Goal: Information Seeking & Learning: Learn about a topic

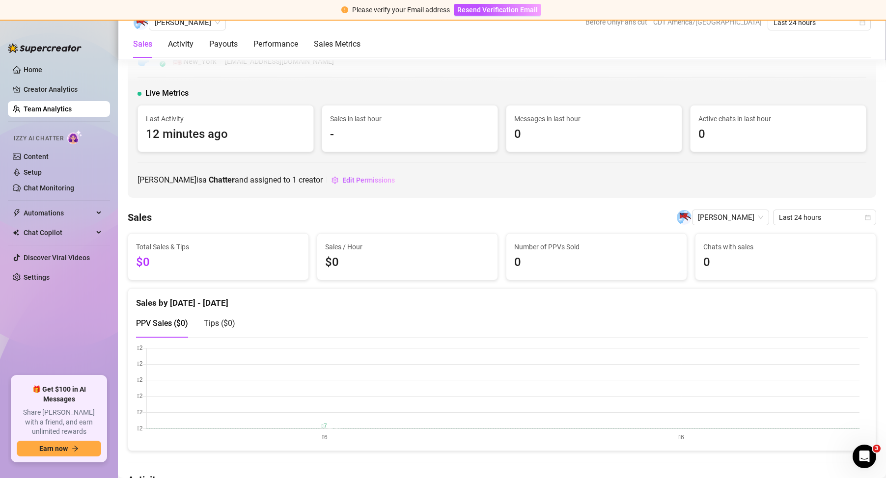
scroll to position [687, 0]
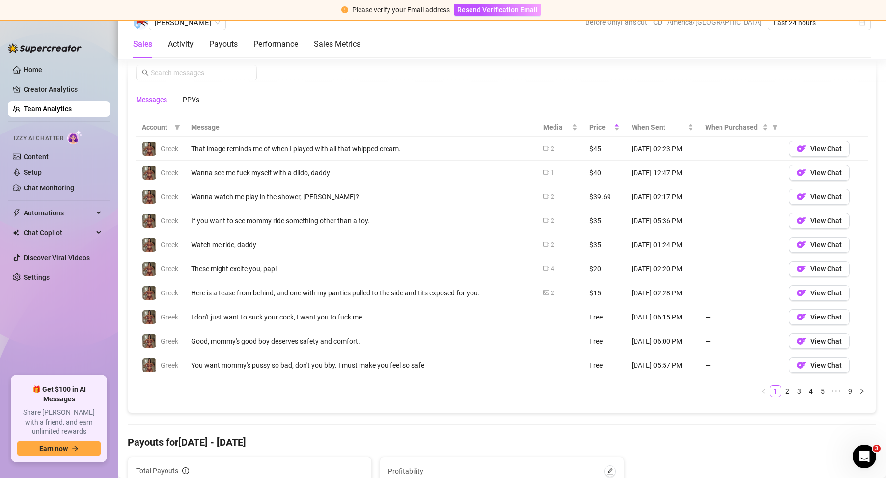
click at [53, 107] on link "Team Analytics" at bounding box center [48, 109] width 48 height 8
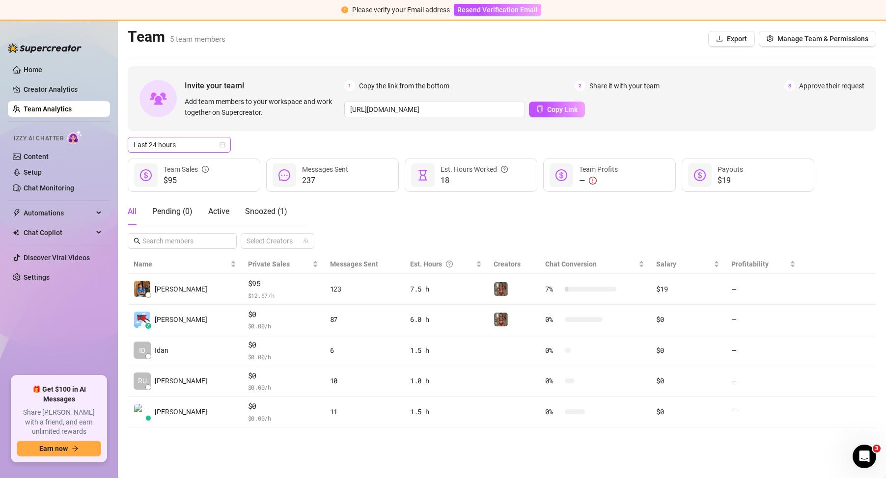
click at [221, 144] on icon "calendar" at bounding box center [222, 145] width 6 height 6
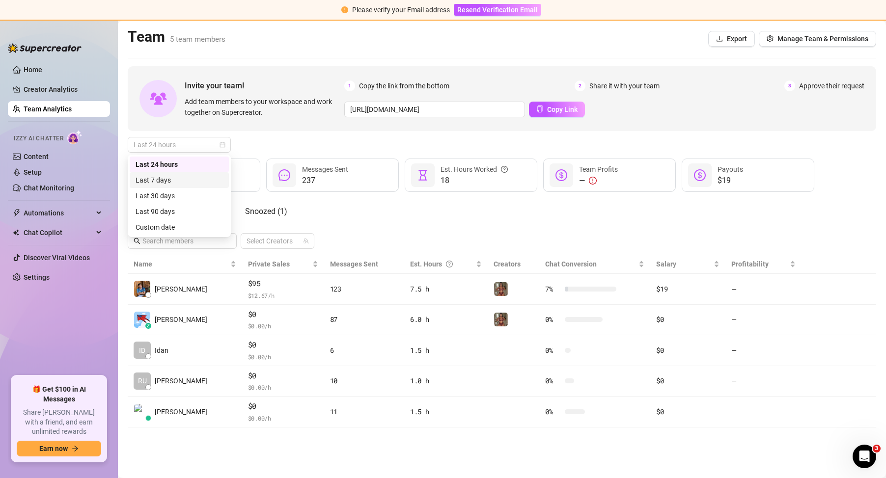
click at [203, 177] on div "Last 7 days" at bounding box center [178, 180] width 87 height 11
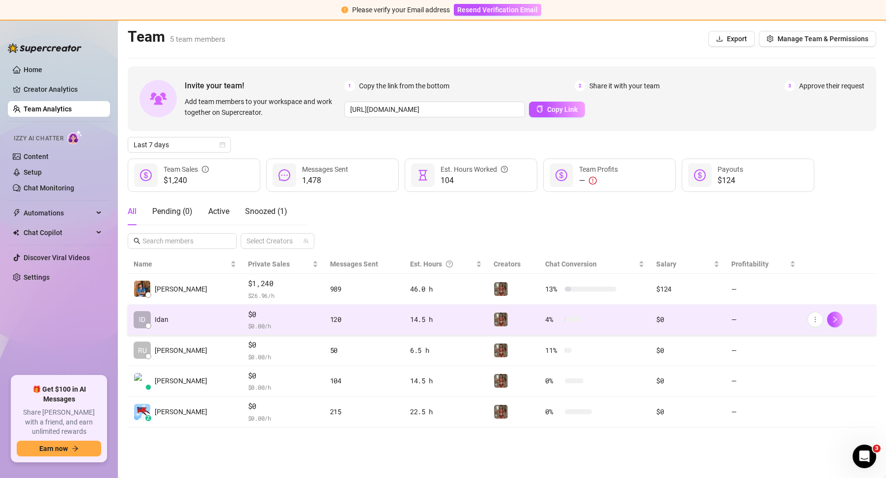
click at [330, 321] on div "120" at bounding box center [364, 319] width 68 height 11
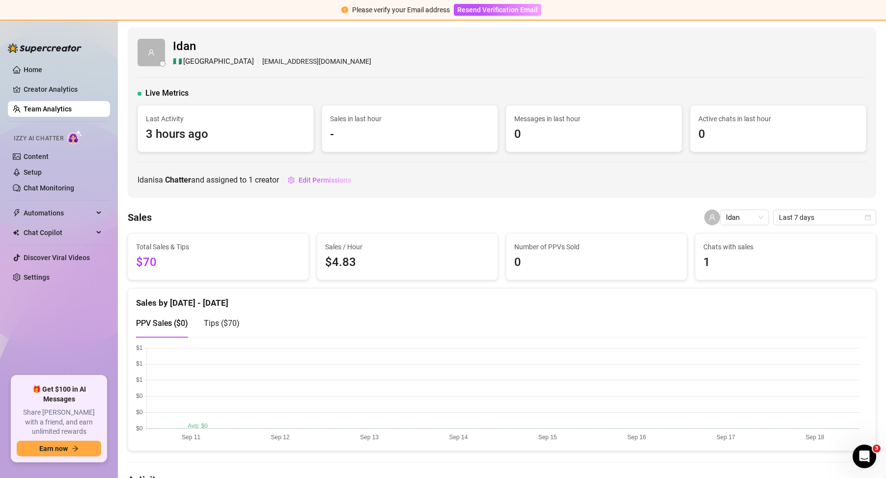
click at [52, 106] on link "Team Analytics" at bounding box center [48, 109] width 48 height 8
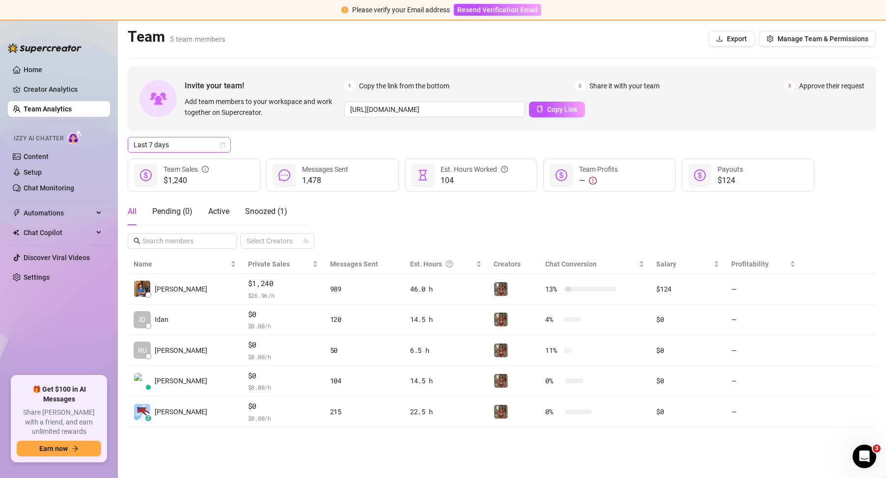
click at [203, 150] on span "Last 7 days" at bounding box center [179, 144] width 91 height 15
click at [195, 161] on div "Last 24 hours" at bounding box center [178, 164] width 87 height 11
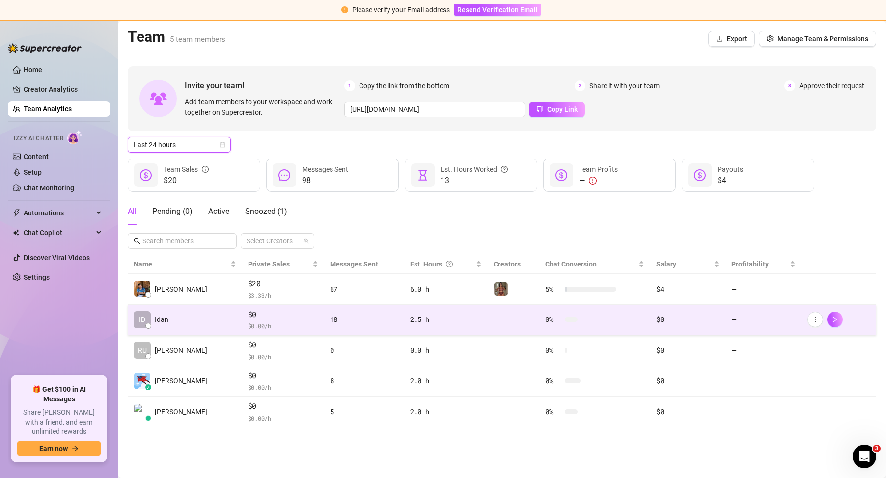
click at [242, 317] on td "$0 $ 0.00 /h" at bounding box center [283, 320] width 82 height 31
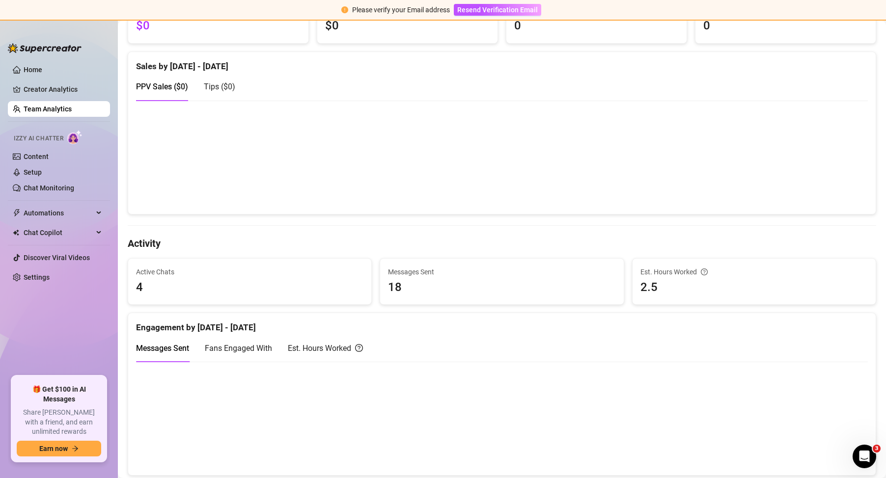
scroll to position [393, 0]
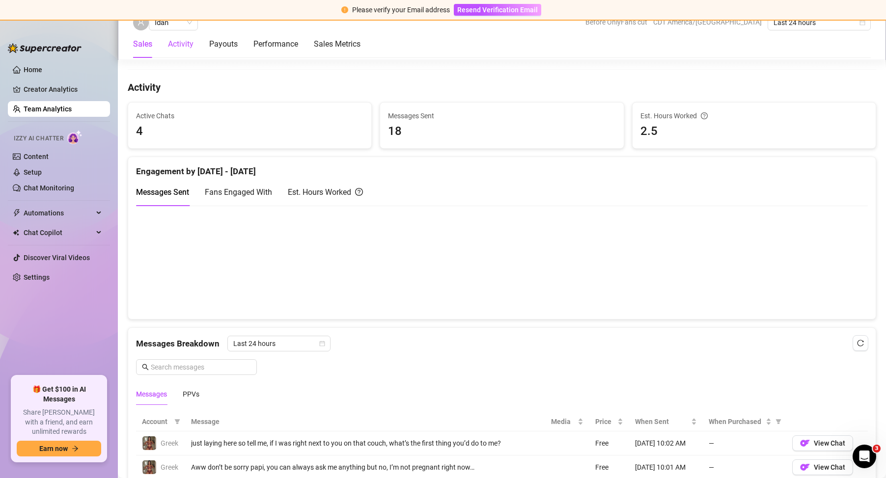
click at [182, 43] on div "Activity" at bounding box center [181, 44] width 26 height 12
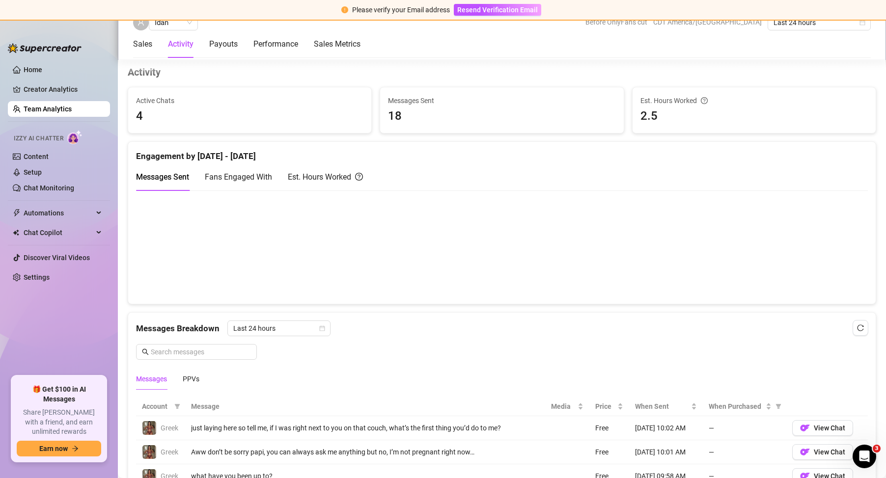
scroll to position [408, 0]
click at [232, 49] on div "Payouts" at bounding box center [223, 44] width 28 height 12
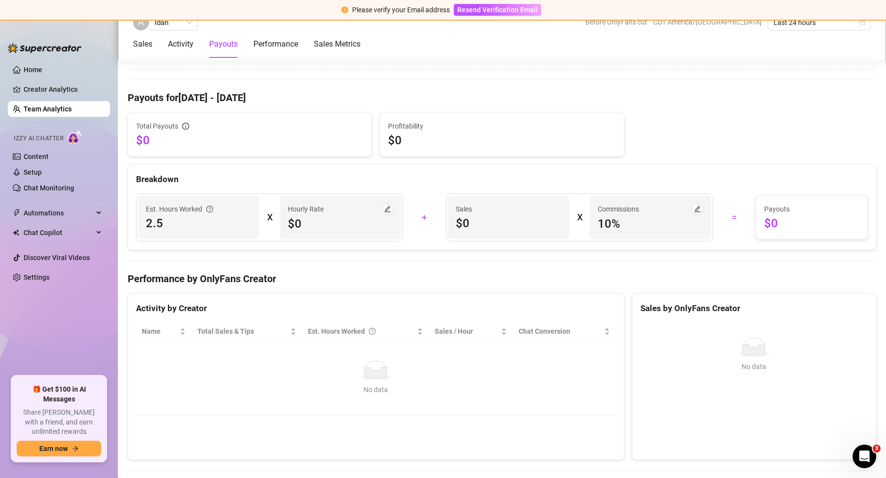
scroll to position [1058, 0]
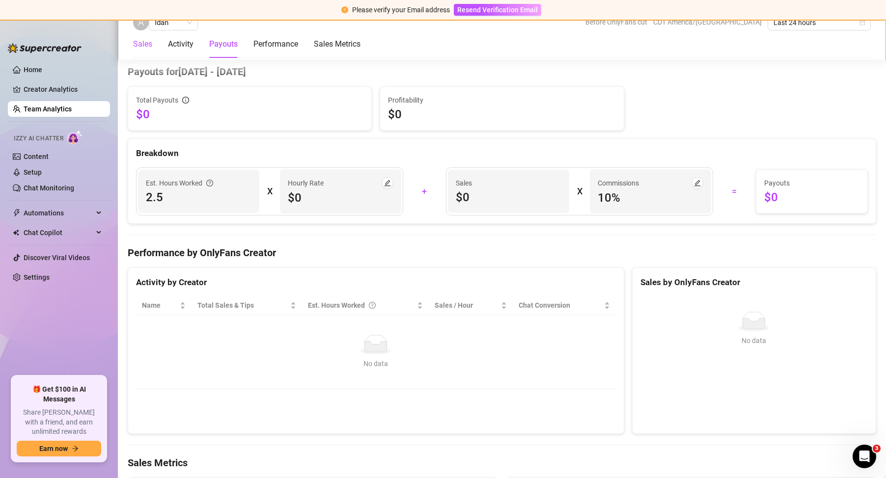
click at [152, 46] on div "Sales" at bounding box center [142, 44] width 19 height 12
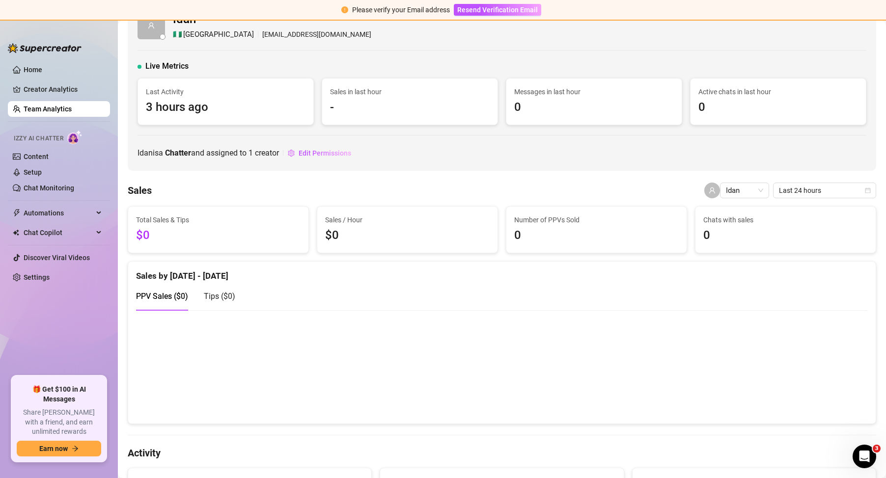
scroll to position [0, 0]
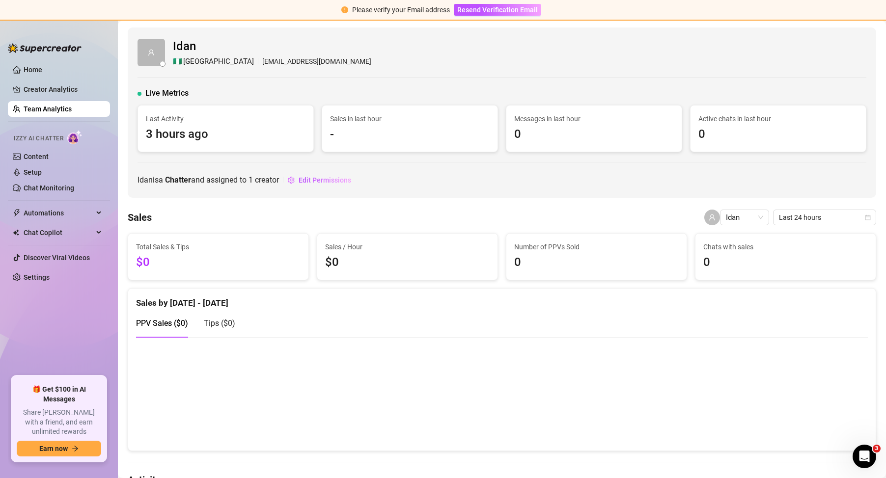
click at [72, 109] on link "Team Analytics" at bounding box center [48, 109] width 48 height 8
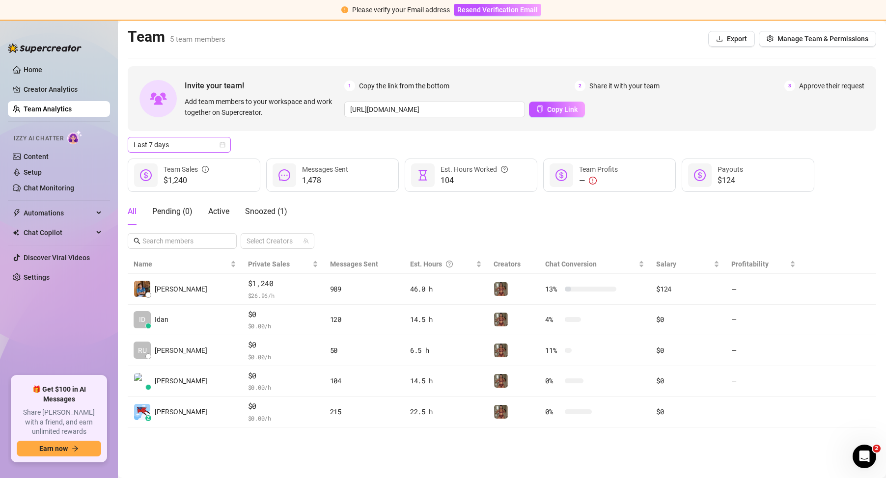
click at [213, 142] on span "Last 7 days" at bounding box center [179, 144] width 91 height 15
click at [207, 191] on div "Last 30 days" at bounding box center [178, 195] width 87 height 11
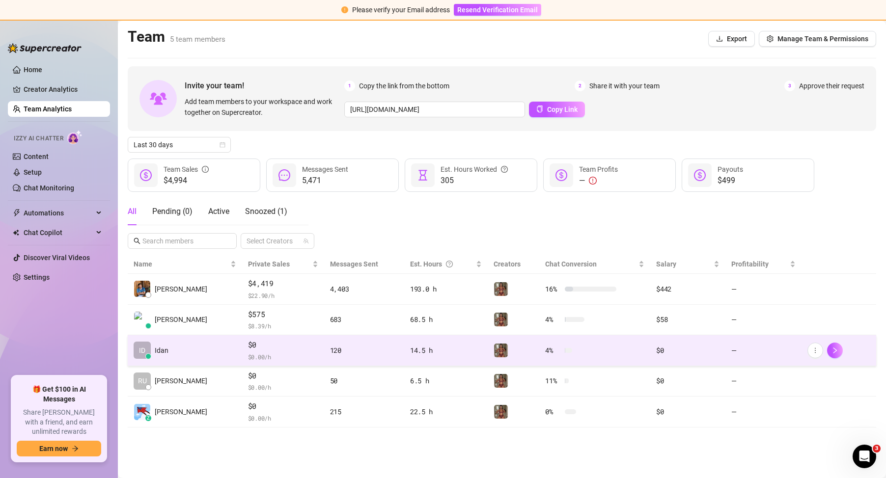
click at [466, 351] on div "14.5 h" at bounding box center [446, 350] width 72 height 11
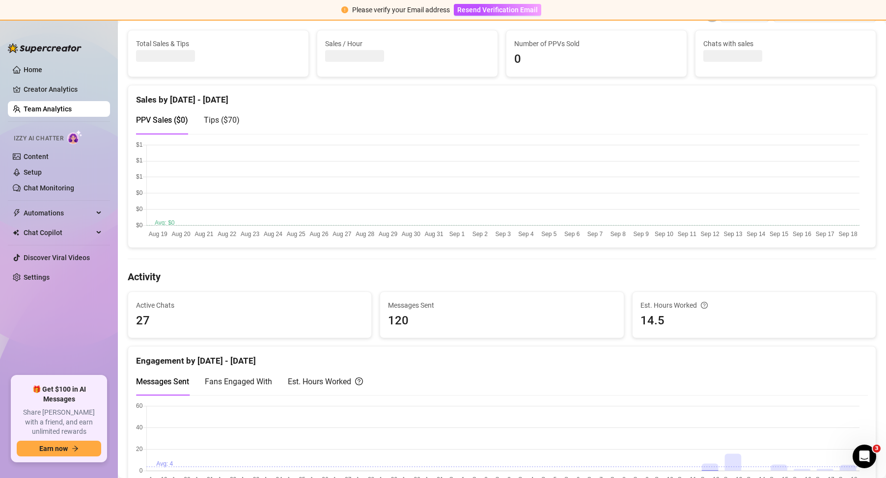
scroll to position [245, 0]
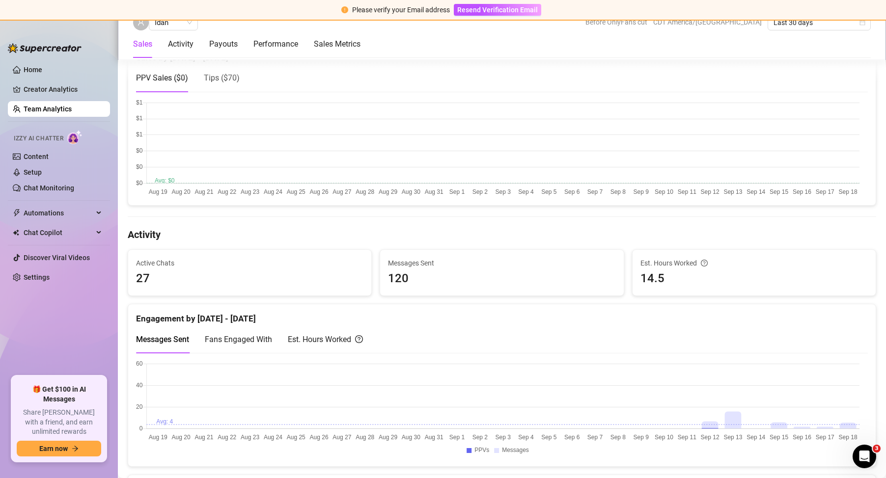
drag, startPoint x: 505, startPoint y: 46, endPoint x: 169, endPoint y: 3, distance: 338.0
click at [503, 47] on div "Sales Activity Payouts Performance Sales Metrics" at bounding box center [501, 43] width 737 height 27
click at [144, 45] on div "Sales" at bounding box center [142, 44] width 19 height 12
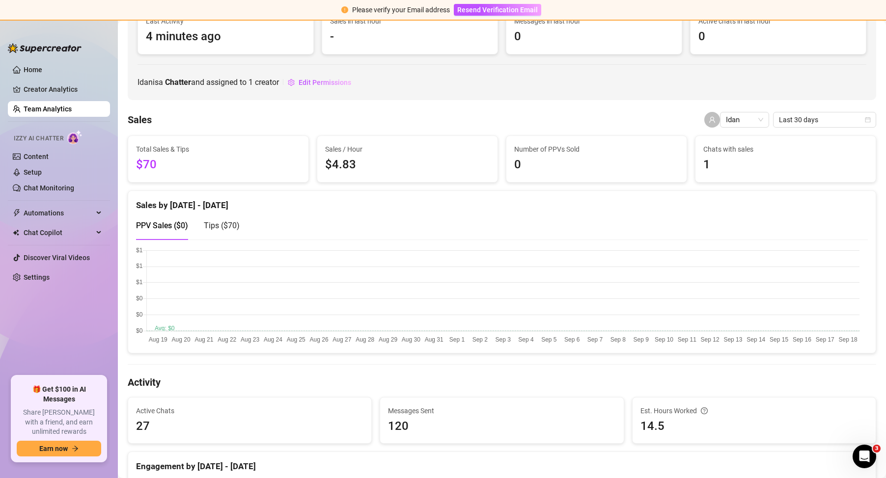
scroll to position [0, 0]
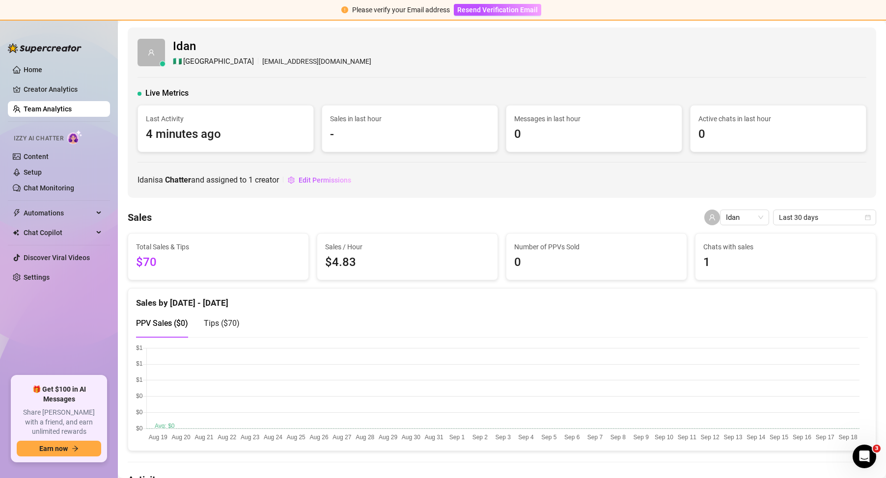
click at [72, 111] on link "Team Analytics" at bounding box center [48, 109] width 48 height 8
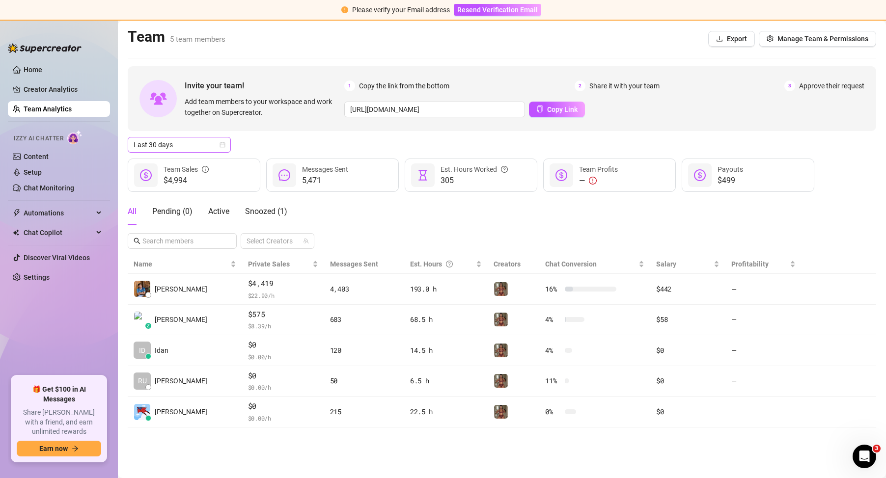
click at [192, 150] on span "Last 30 days" at bounding box center [179, 144] width 91 height 15
click at [177, 196] on div "Last 30 days" at bounding box center [178, 195] width 87 height 11
click at [388, 229] on div "All Pending ( 0 ) Active Snoozed ( 1 ) Select Creators" at bounding box center [502, 223] width 748 height 51
click at [213, 145] on span "Last 7 days" at bounding box center [179, 144] width 91 height 15
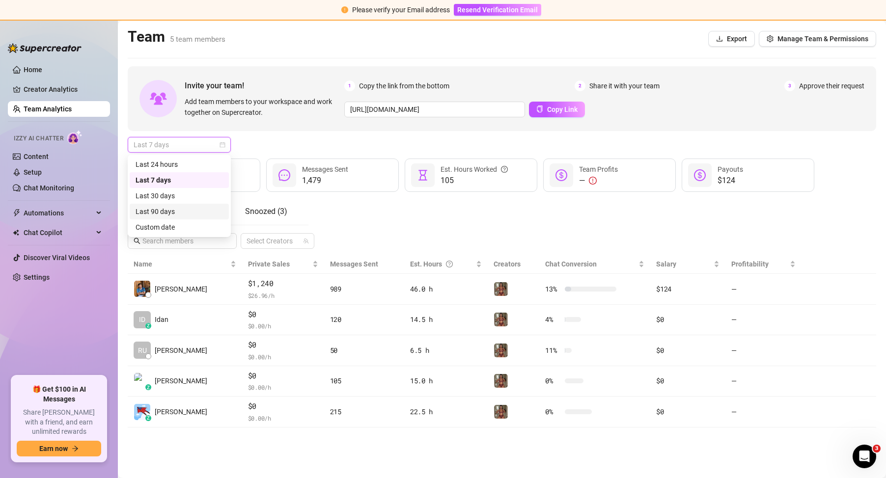
click at [166, 207] on div "Last 90 days" at bounding box center [178, 211] width 87 height 11
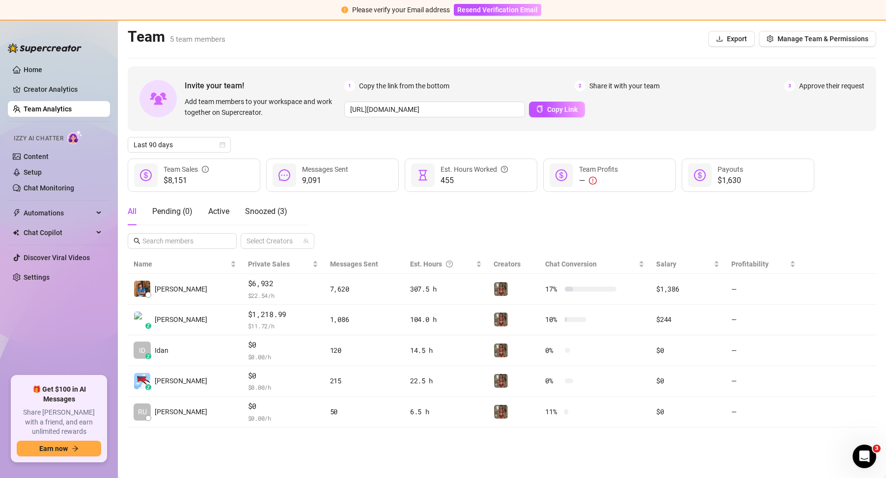
click at [35, 118] on ul "Home Creator Analytics Team Analytics Izzy AI Chatter Content Setup Chat Monito…" at bounding box center [59, 215] width 102 height 314
click at [42, 113] on link "Team Analytics" at bounding box center [48, 109] width 48 height 8
click at [55, 113] on link "Team Analytics" at bounding box center [48, 109] width 48 height 8
click at [196, 146] on span "Last 90 days" at bounding box center [179, 144] width 91 height 15
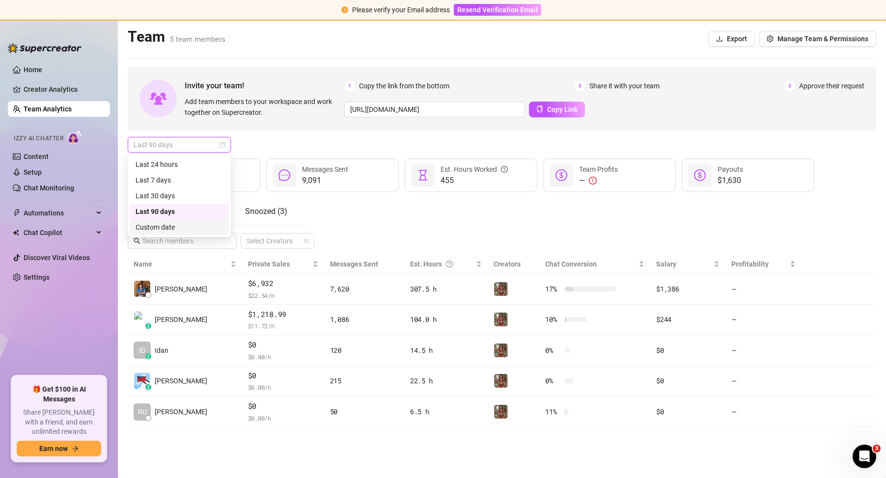
click at [169, 229] on div "Custom date" at bounding box center [178, 227] width 87 height 11
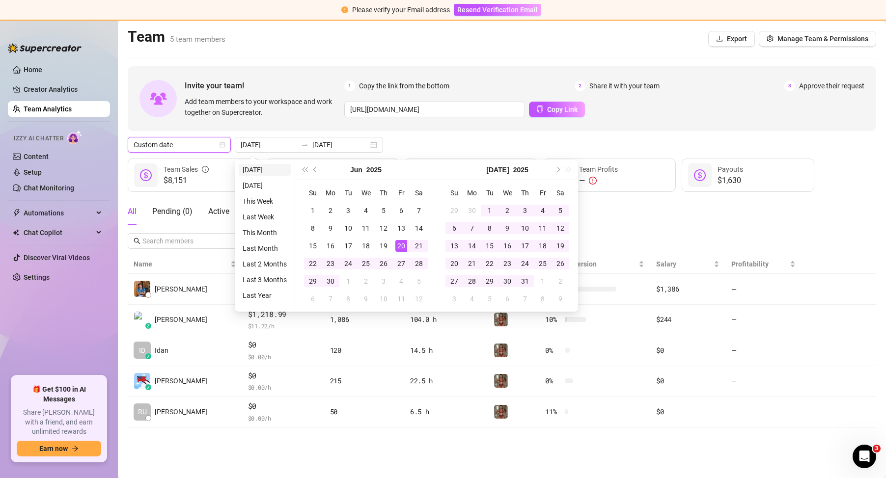
type input "[DATE]"
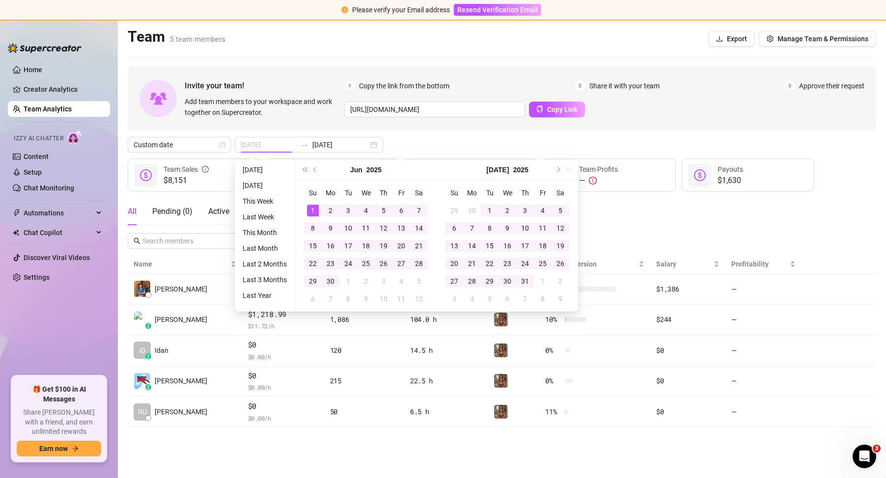
click at [312, 210] on div "1" at bounding box center [313, 211] width 12 height 12
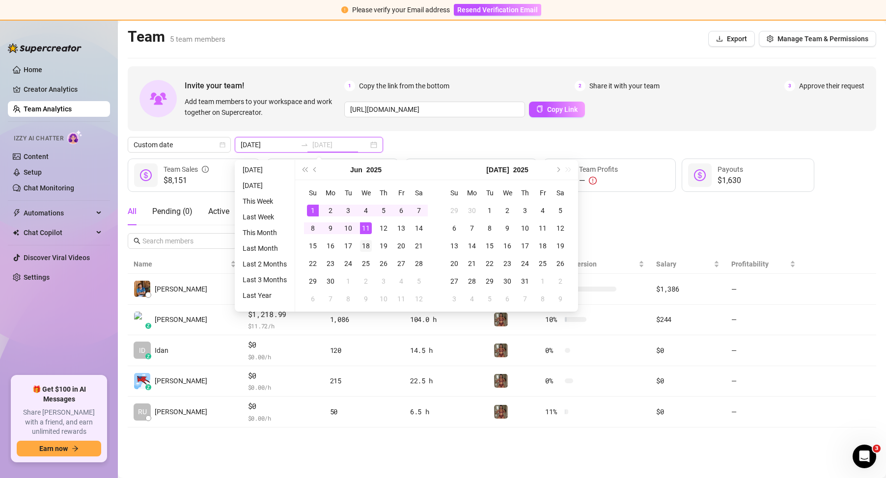
type input "[DATE]"
click at [365, 247] on div "18" at bounding box center [366, 246] width 12 height 12
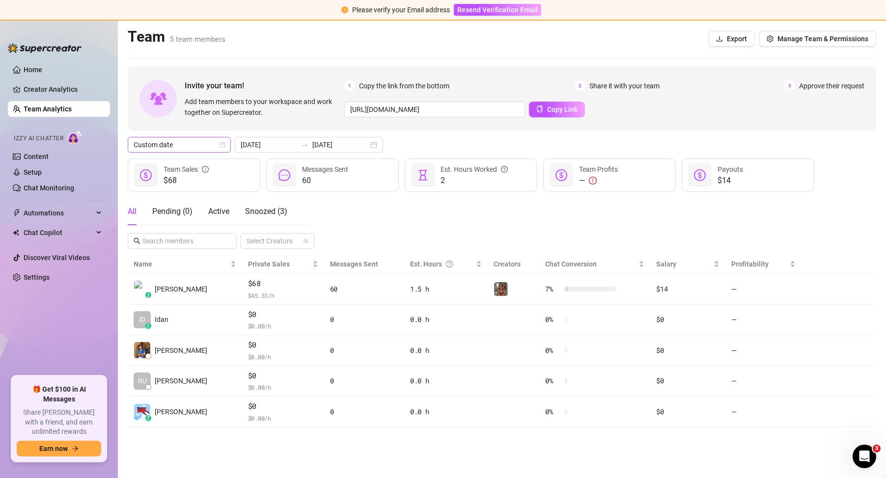
click at [203, 150] on span "Custom date" at bounding box center [179, 144] width 91 height 15
click at [167, 210] on div "Last 90 days" at bounding box center [178, 211] width 87 height 11
